Goal: Transaction & Acquisition: Purchase product/service

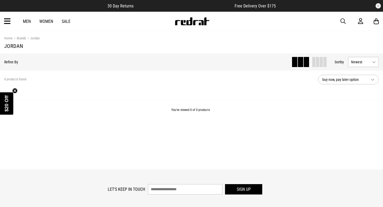
click at [29, 22] on link "Men" at bounding box center [27, 21] width 8 height 5
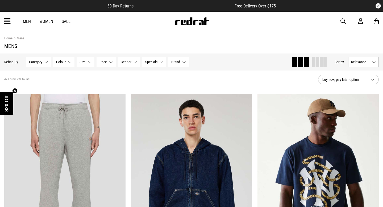
click at [12, 22] on div "Men Women Sale Sign in New Back Footwear Back Mens Back Womens Back Youth & Kid…" at bounding box center [191, 21] width 383 height 19
click at [8, 22] on icon at bounding box center [7, 21] width 7 height 9
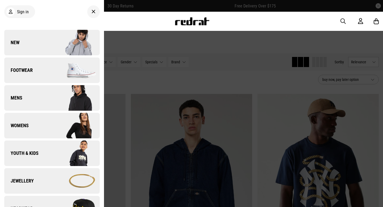
click at [37, 104] on link "Mens" at bounding box center [52, 98] width 96 height 26
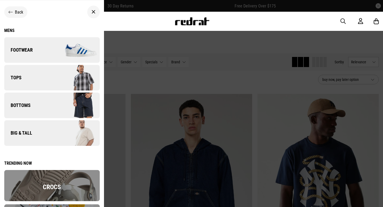
click at [39, 109] on link "Bottoms" at bounding box center [52, 106] width 96 height 26
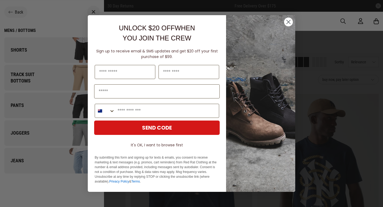
click at [45, 55] on div "Close dialog UNLOCK $20 OFF WHEN YOU JOIN THE CREW Sign up to receive email & S…" at bounding box center [191, 103] width 383 height 207
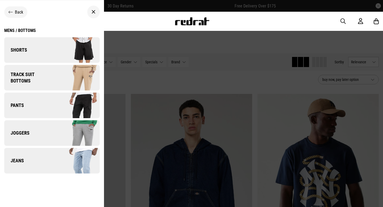
click at [45, 55] on link "Shorts" at bounding box center [52, 50] width 96 height 26
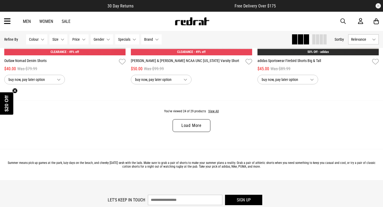
scroll to position [1680, 0]
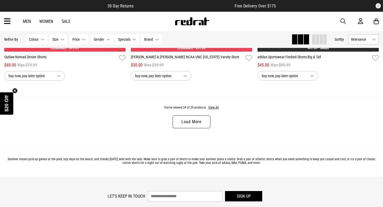
click at [195, 127] on link "Load More" at bounding box center [192, 122] width 38 height 13
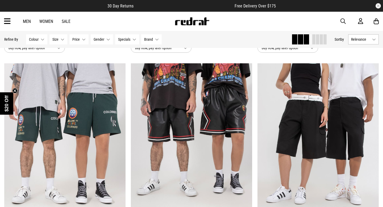
scroll to position [1708, 0]
